Goal: Information Seeking & Learning: Find specific fact

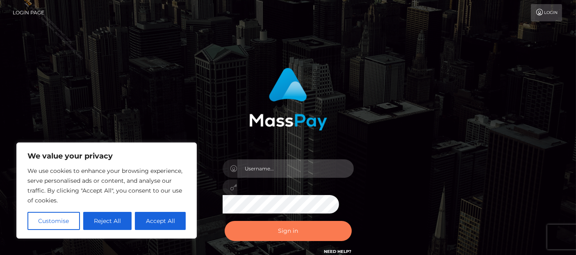
type input "[PERSON_NAME].Ace"
click at [280, 229] on button "Sign in" at bounding box center [288, 231] width 127 height 20
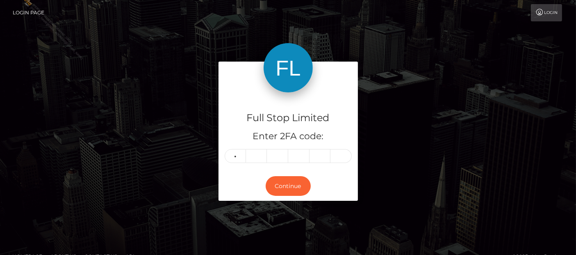
type input "0"
type input "7"
type input "8"
type input "7"
type input "6"
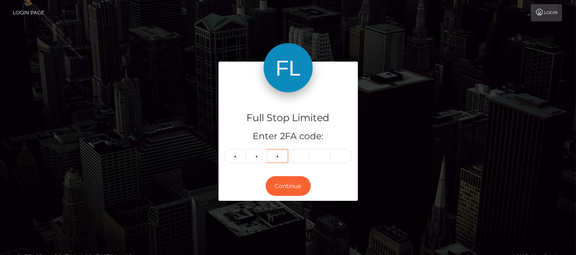
type input "1"
type input "4"
type input "3"
type input "2"
type input "9"
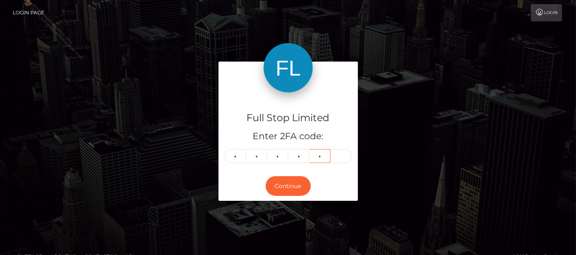
type input "0"
type input "4"
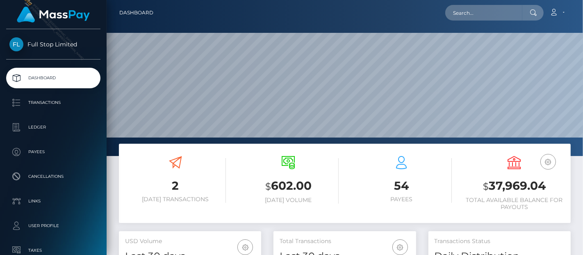
scroll to position [145, 142]
click at [479, 18] on input "text" at bounding box center [483, 13] width 77 height 16
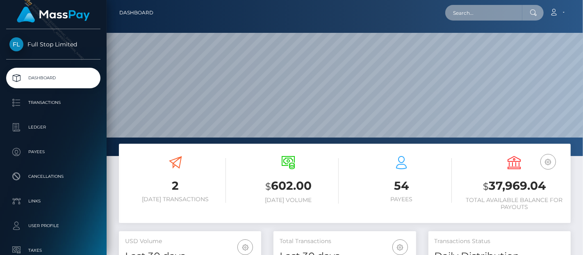
paste input "27125815"
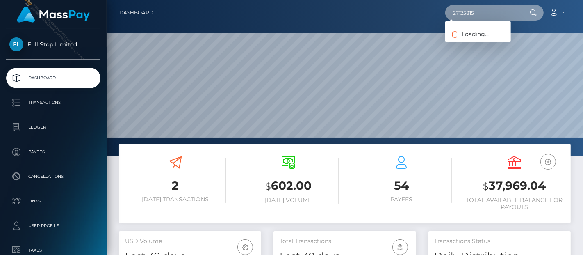
type input "27125815"
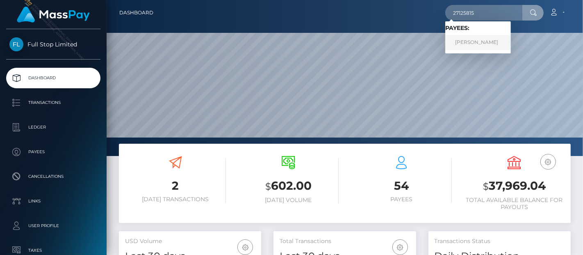
click at [486, 43] on link "Zebadiah Jaffe" at bounding box center [478, 42] width 66 height 15
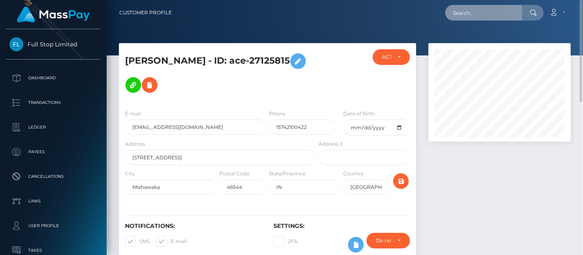
click at [484, 13] on input "text" at bounding box center [483, 13] width 77 height 16
paste input "9d553ddf-7797-4641-ba6c-328175e4f73d"
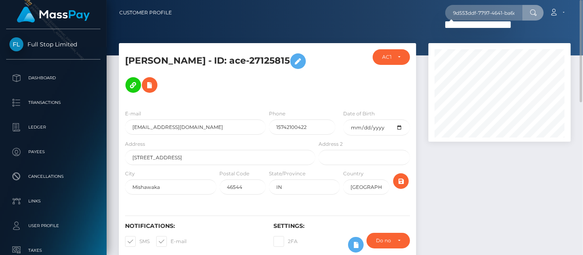
click at [465, 23] on div "Loading... Loading..." at bounding box center [478, 24] width 66 height 7
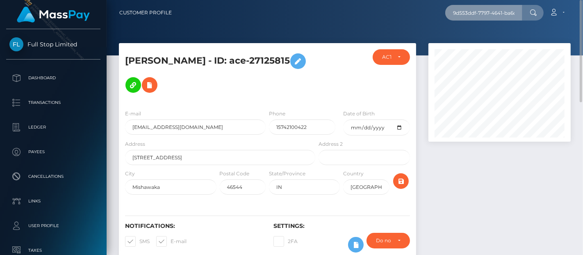
click at [468, 18] on input "9d553ddf-7797-4641-ba6c-328175e4f73d" at bounding box center [483, 13] width 77 height 16
paste input "25406195"
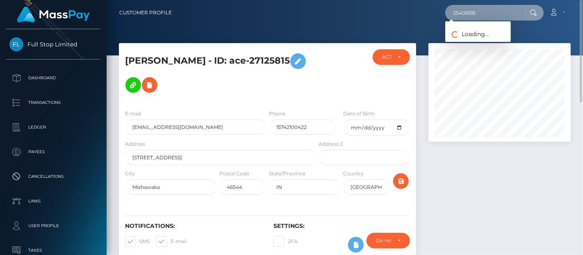
type input "25406195"
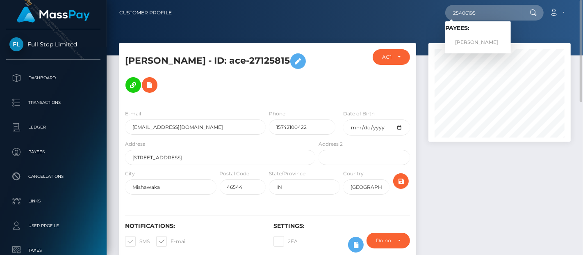
click at [474, 28] on h6 "Payees:" at bounding box center [478, 28] width 66 height 7
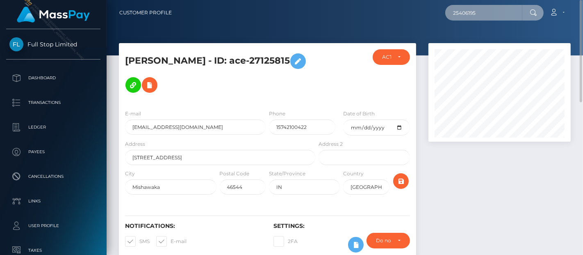
click at [496, 10] on input "25406195" at bounding box center [483, 13] width 77 height 16
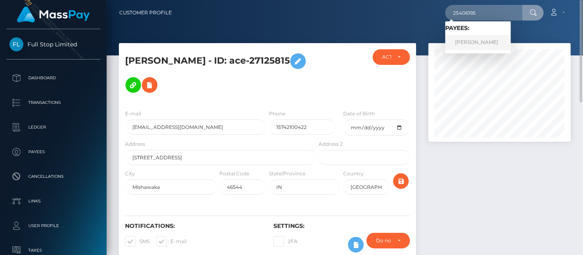
click at [468, 38] on link "Bryan Underwood" at bounding box center [478, 42] width 66 height 15
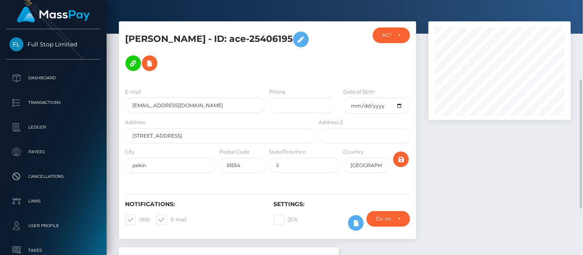
scroll to position [249, 0]
